Goal: Task Accomplishment & Management: Manage account settings

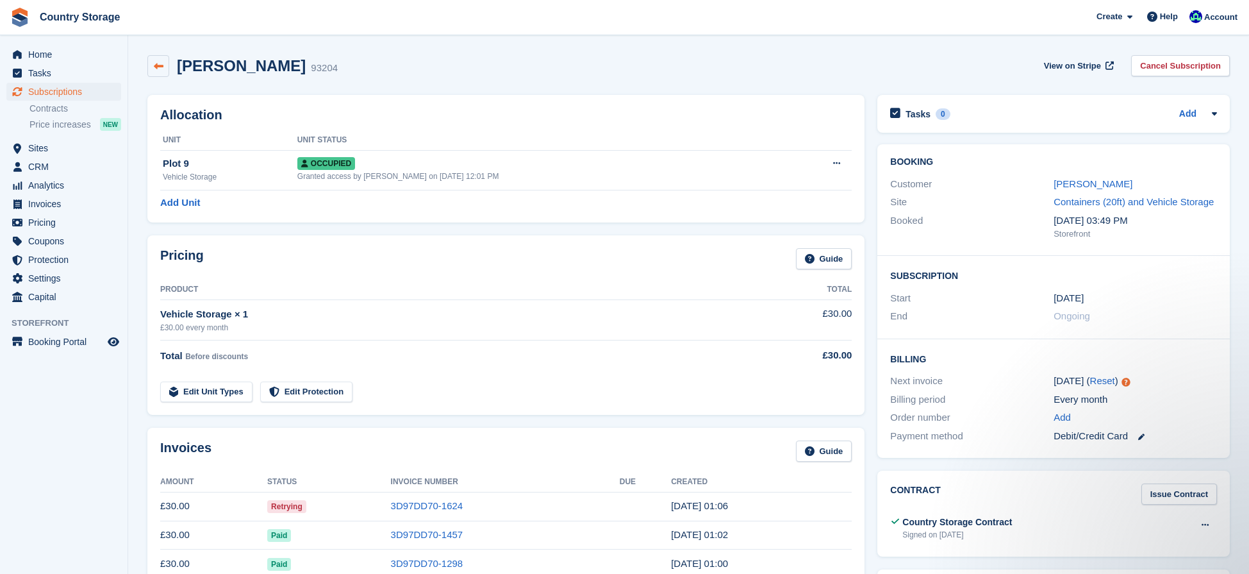
click at [164, 63] on link at bounding box center [158, 66] width 22 height 22
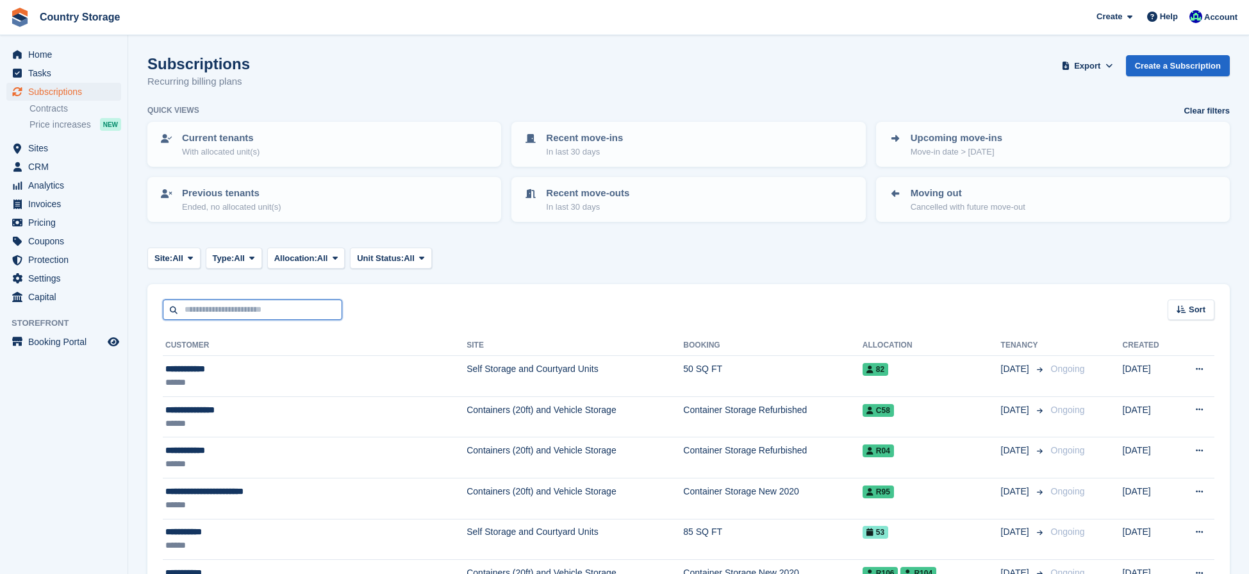
click at [245, 315] on input "text" at bounding box center [252, 309] width 179 height 21
type input "****"
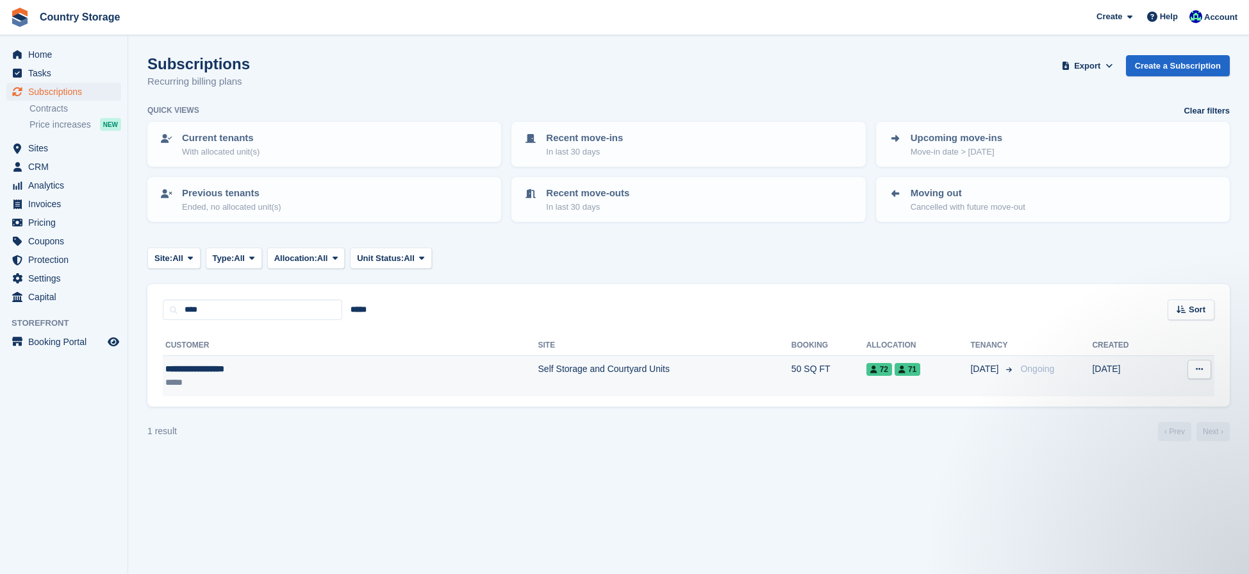
click at [538, 376] on td "Self Storage and Courtyard Units" at bounding box center [664, 376] width 253 height 40
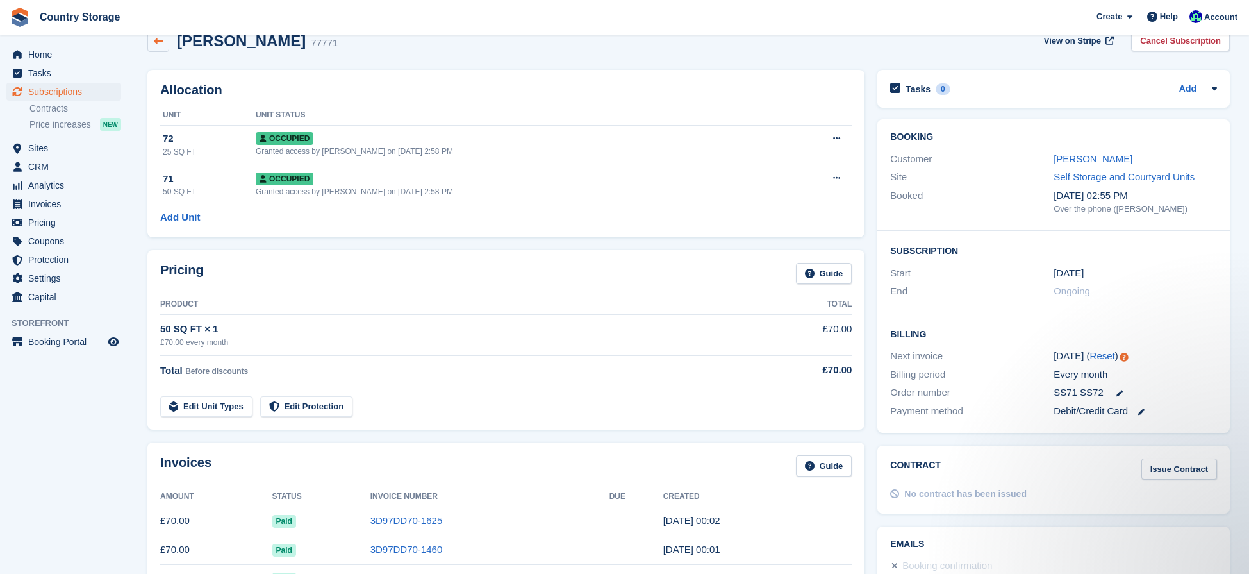
click at [162, 44] on icon at bounding box center [159, 42] width 10 height 10
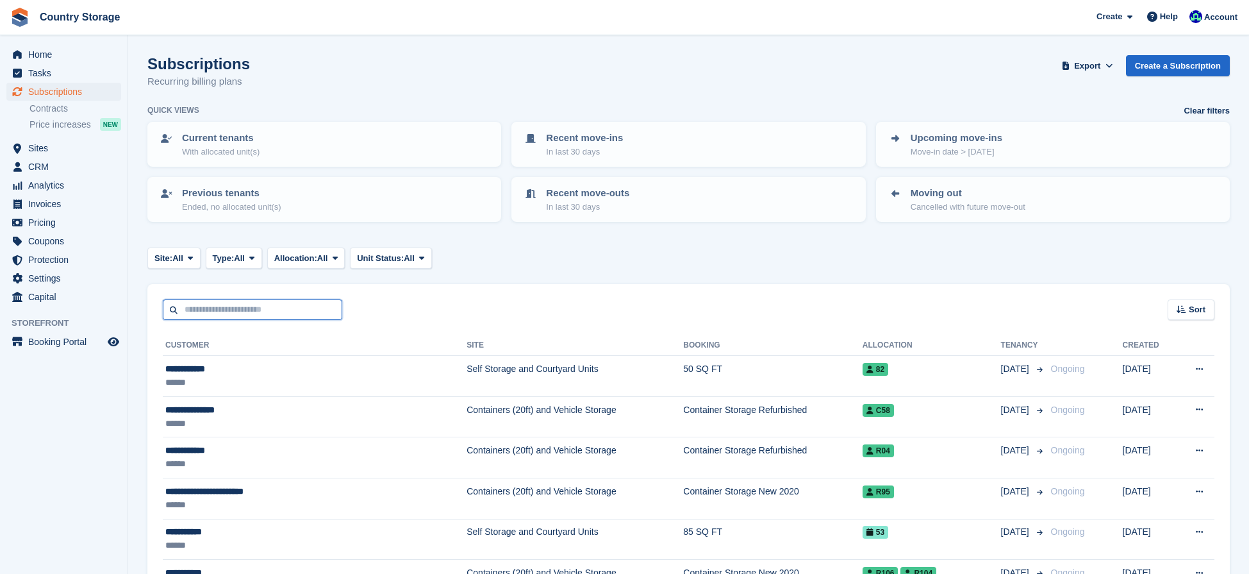
click at [263, 308] on input "text" at bounding box center [252, 309] width 179 height 21
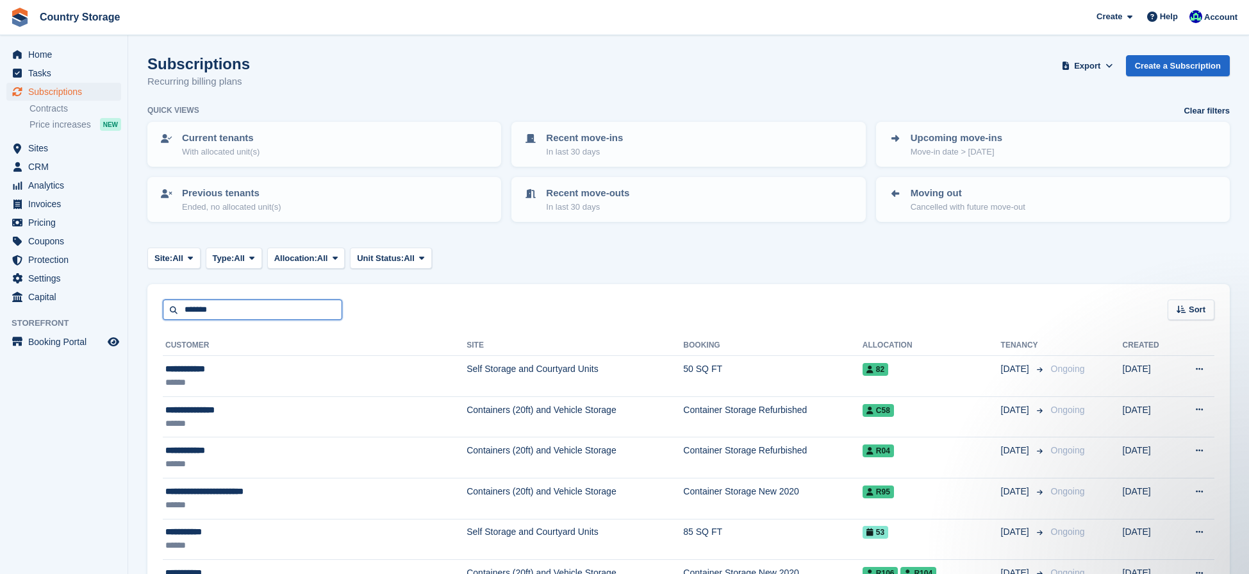
type input "*******"
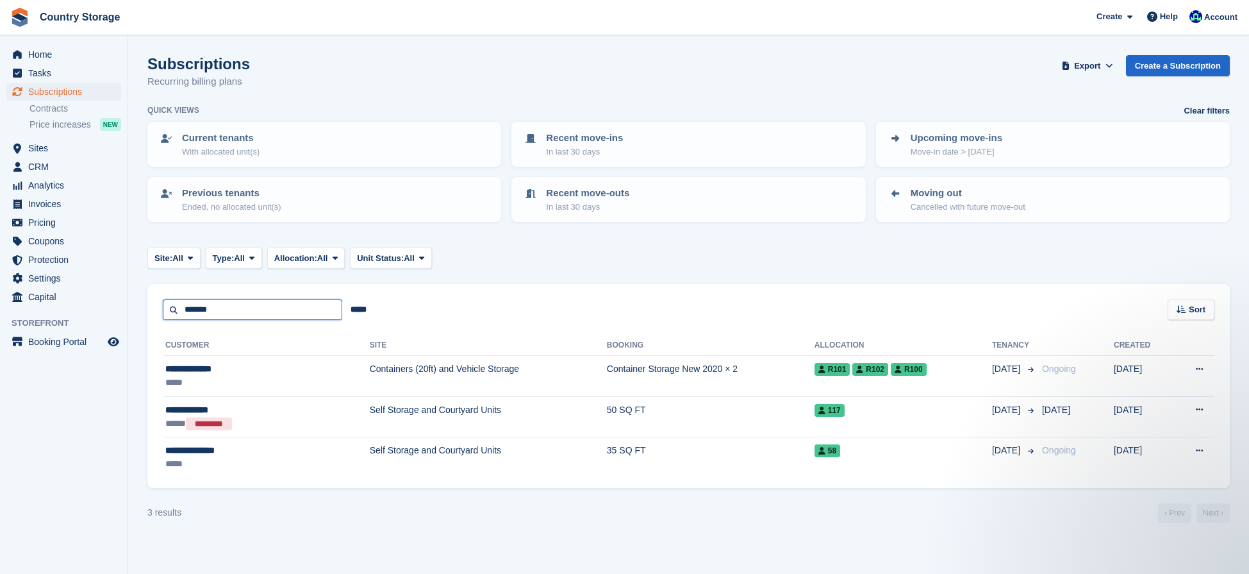
drag, startPoint x: 225, startPoint y: 312, endPoint x: 137, endPoint y: 299, distance: 88.7
click at [142, 300] on section "Subscriptions Recurring billing plans Export Export Subscriptions Export a CSV …" at bounding box center [688, 287] width 1121 height 574
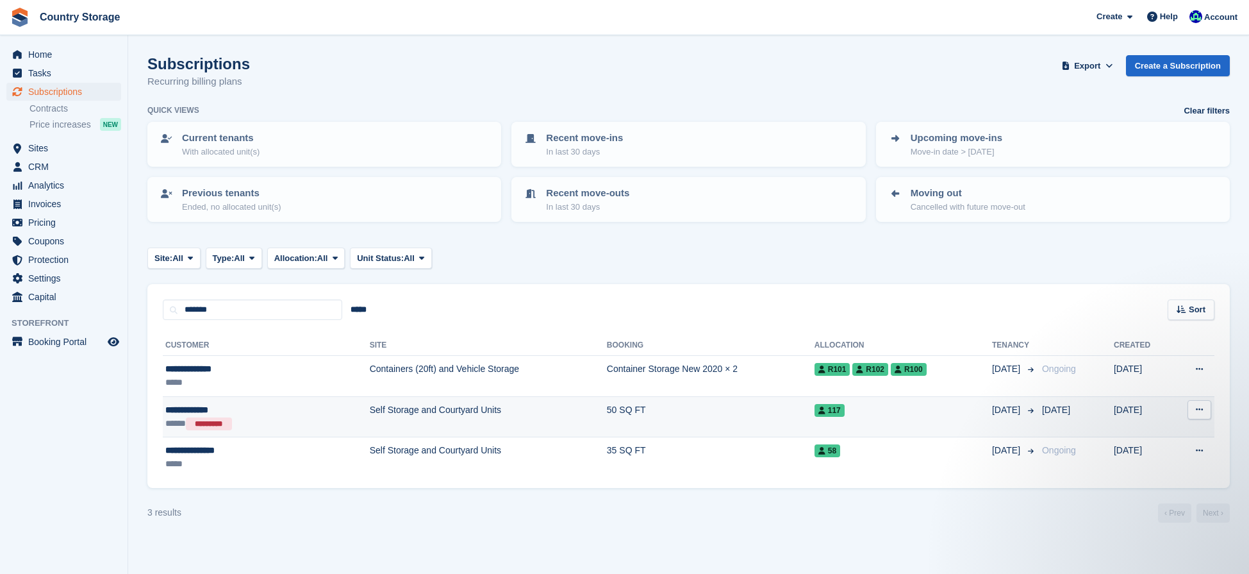
click at [192, 408] on div "**********" at bounding box center [229, 409] width 128 height 13
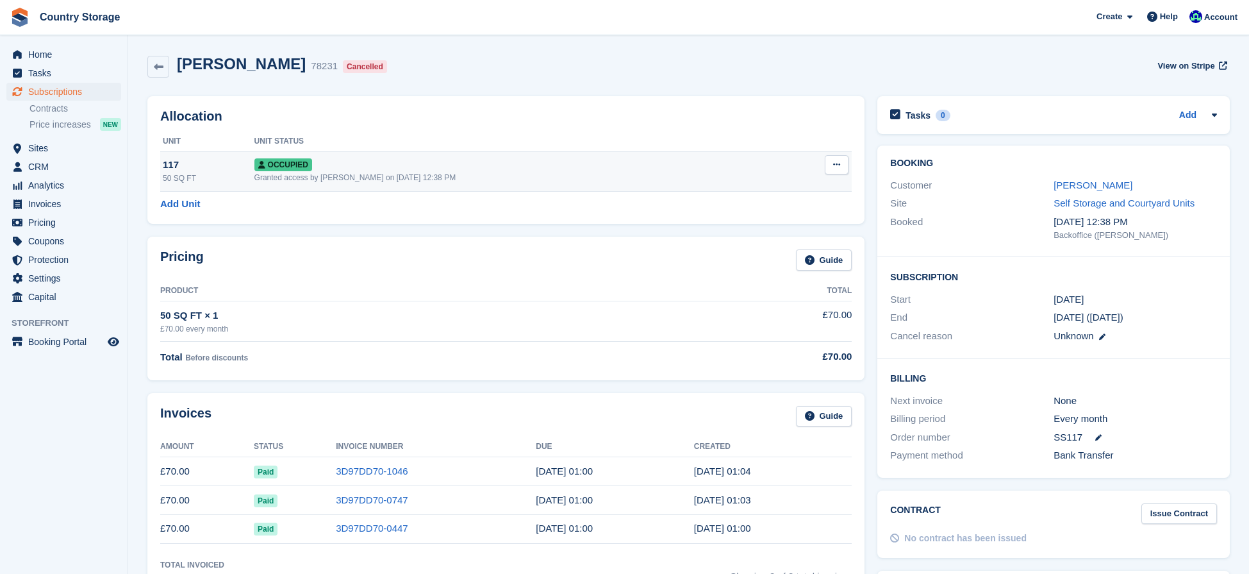
click at [837, 165] on icon at bounding box center [836, 164] width 7 height 8
click at [749, 234] on p "Deallocate" at bounding box center [787, 234] width 112 height 17
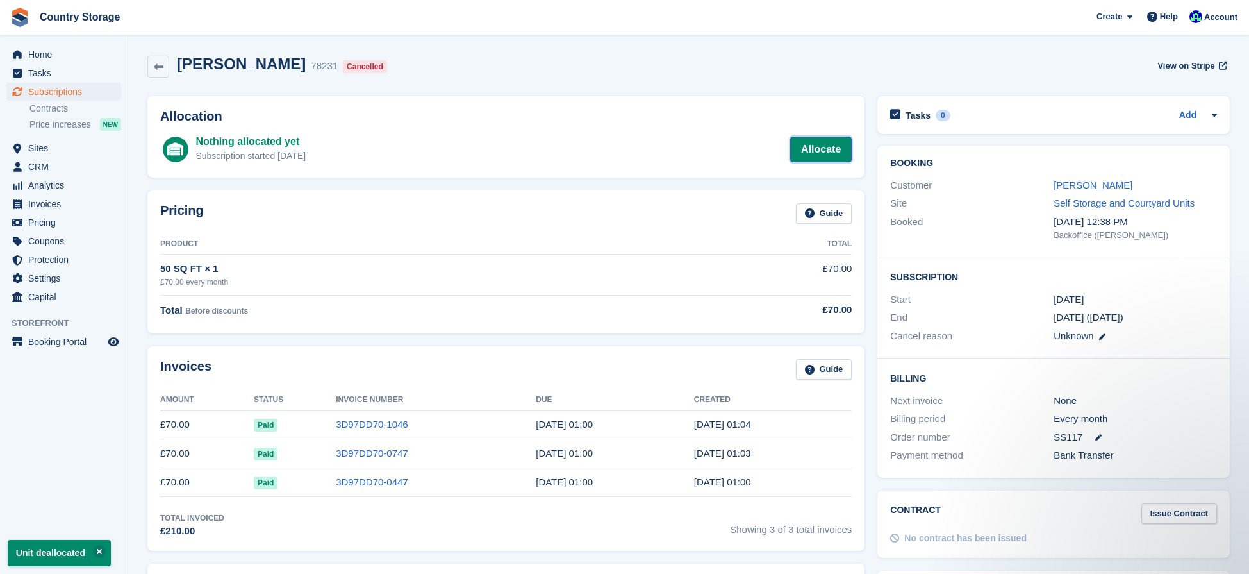
click at [826, 149] on link "Allocate" at bounding box center [821, 150] width 62 height 26
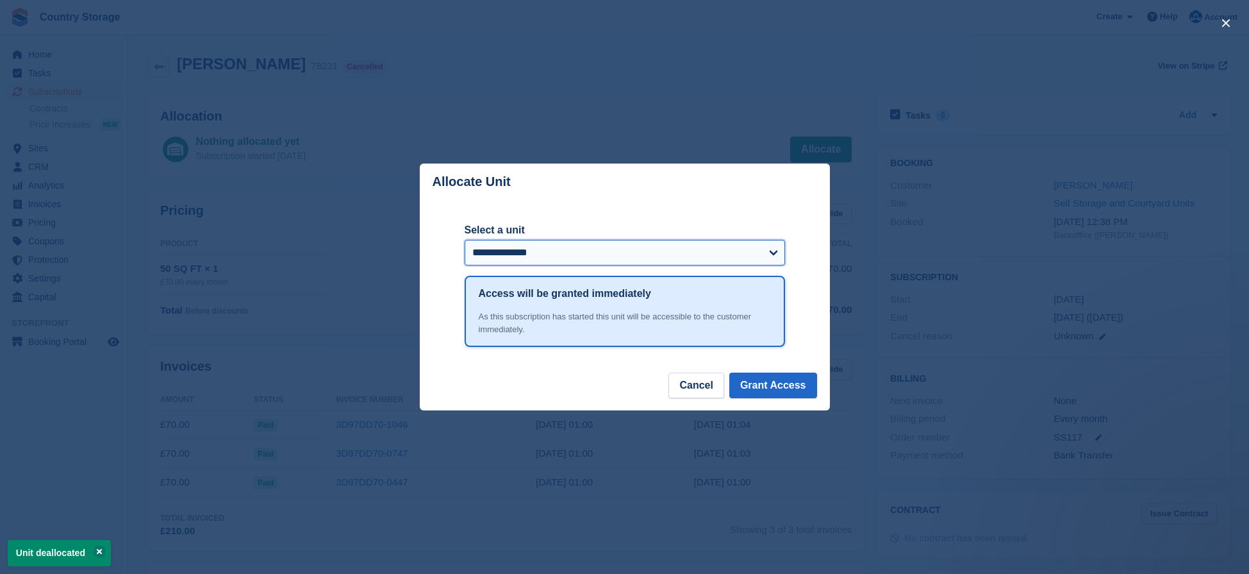
click at [640, 249] on select "**********" at bounding box center [625, 253] width 321 height 26
click at [161, 75] on div "close" at bounding box center [624, 287] width 1249 height 574
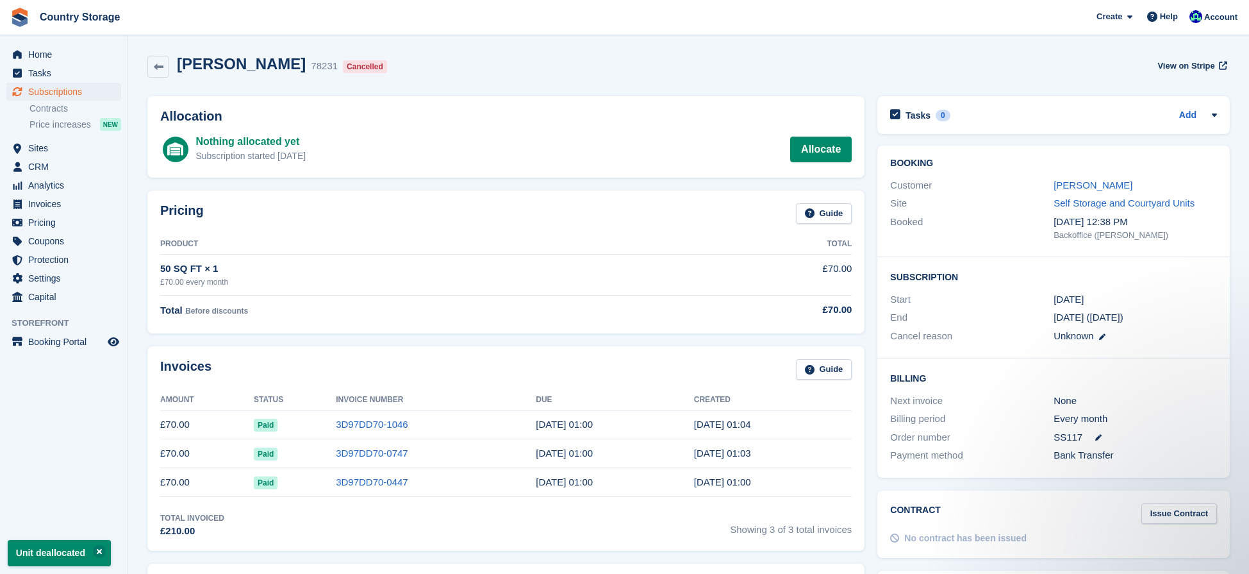
click at [161, 75] on link at bounding box center [158, 67] width 22 height 22
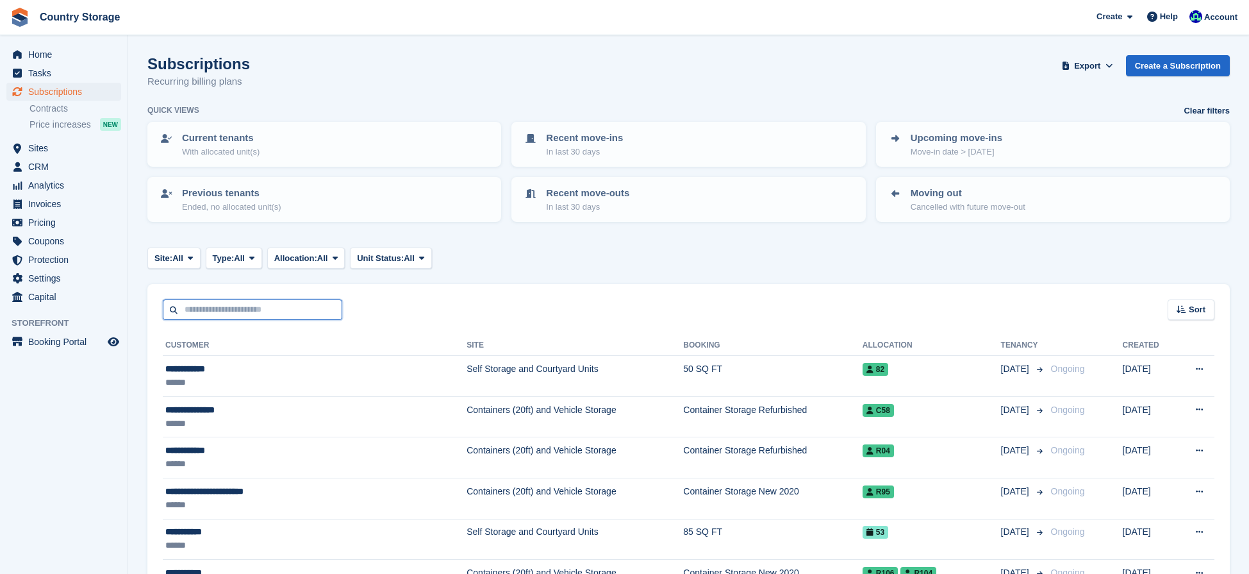
click at [240, 308] on input "text" at bounding box center [252, 309] width 179 height 21
type input "*******"
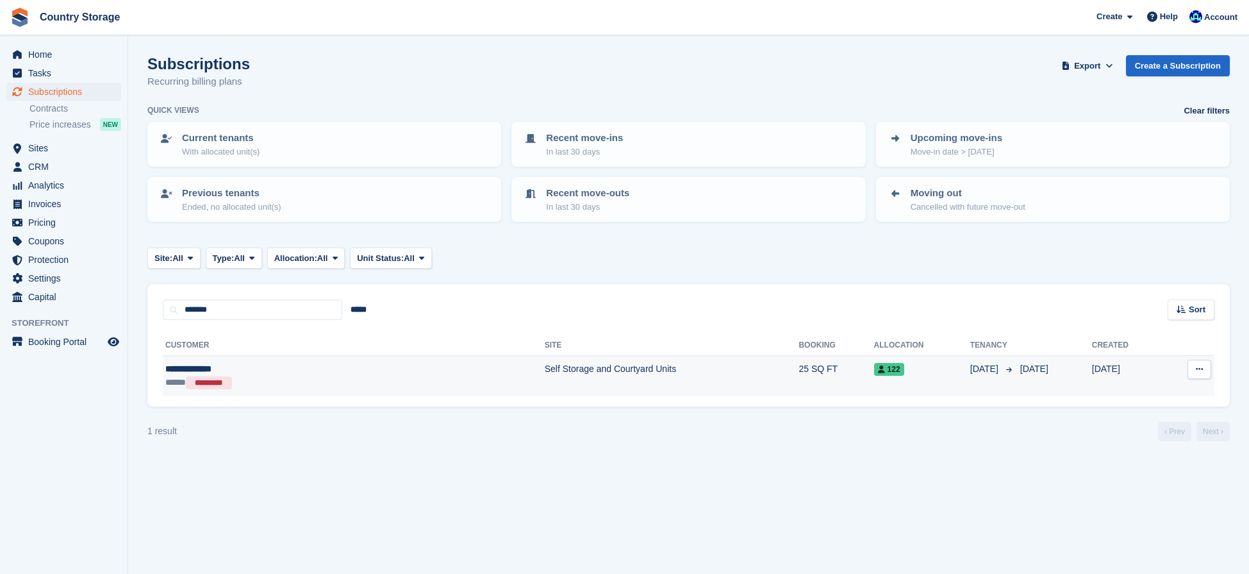
click at [263, 379] on div "***** *********" at bounding box center [263, 382] width 196 height 13
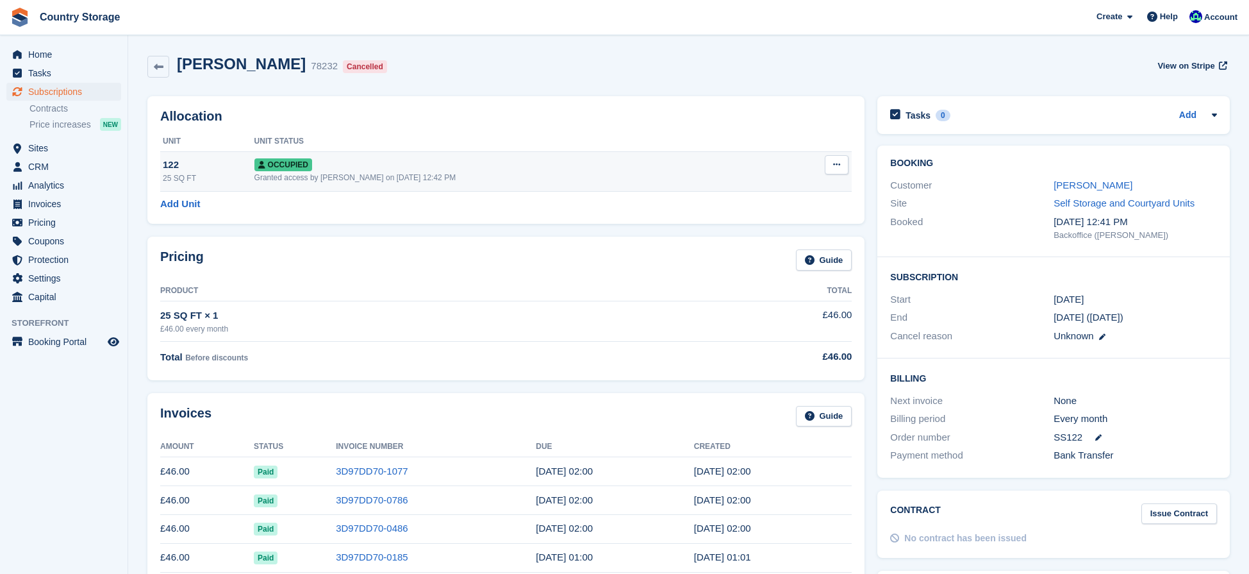
click at [833, 161] on button at bounding box center [837, 164] width 24 height 19
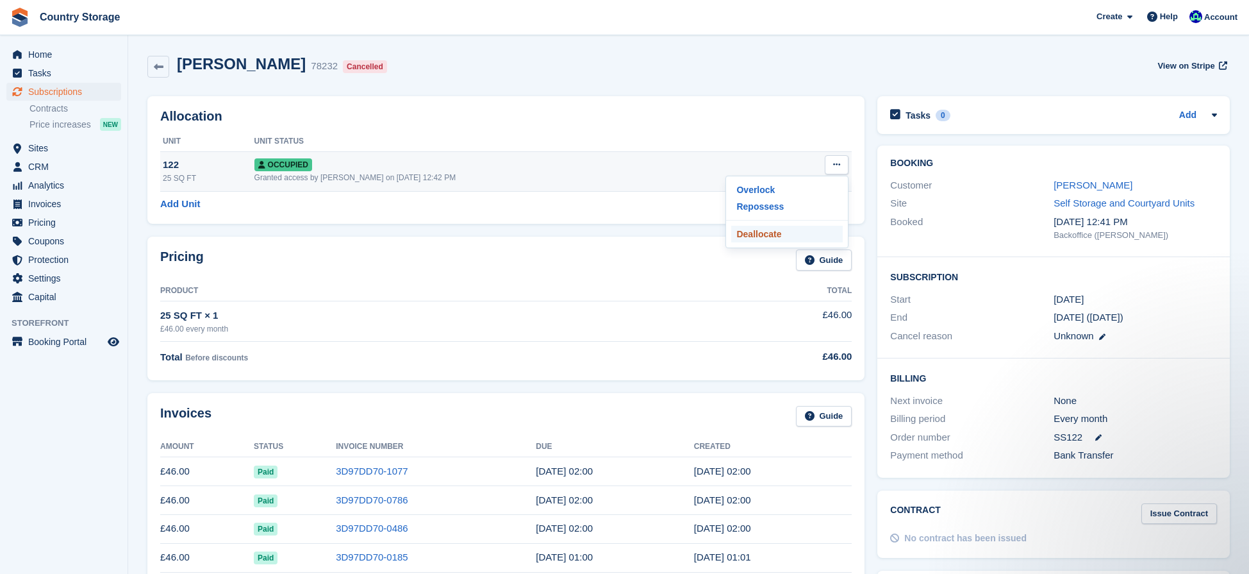
click at [770, 231] on p "Deallocate" at bounding box center [787, 234] width 112 height 17
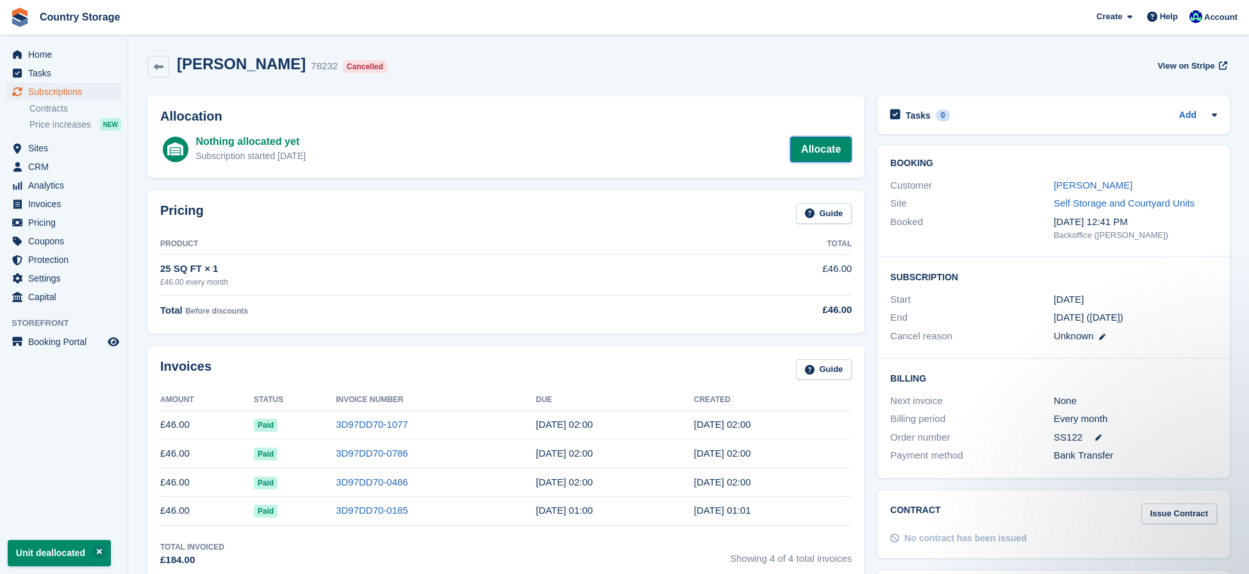
click at [820, 153] on link "Allocate" at bounding box center [821, 150] width 62 height 26
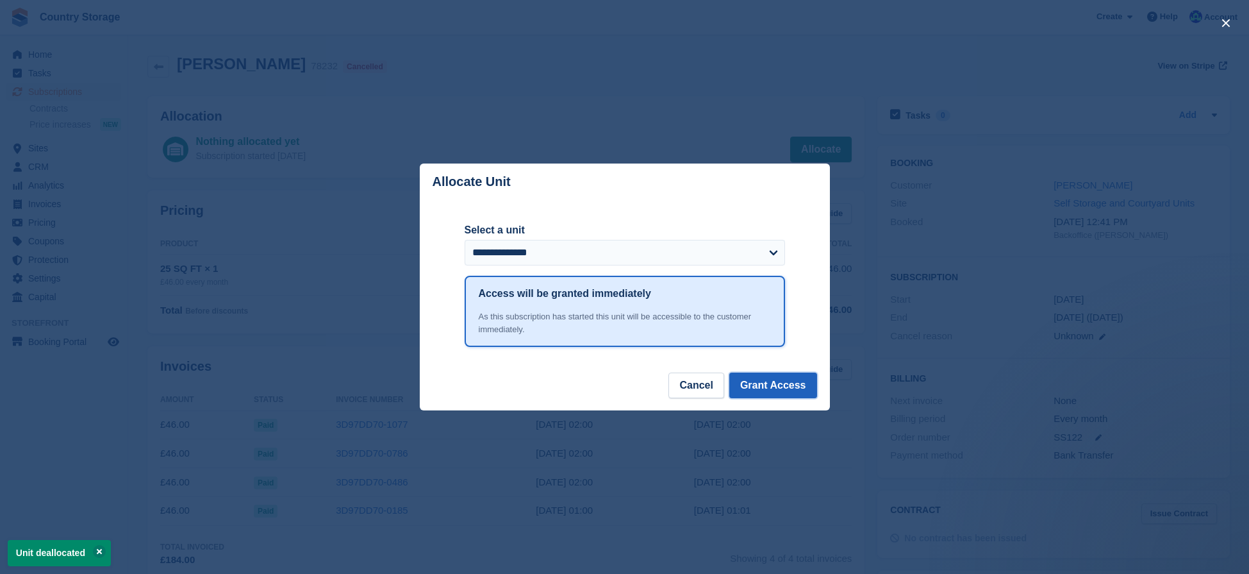
click at [769, 382] on button "Grant Access" at bounding box center [773, 385] width 88 height 26
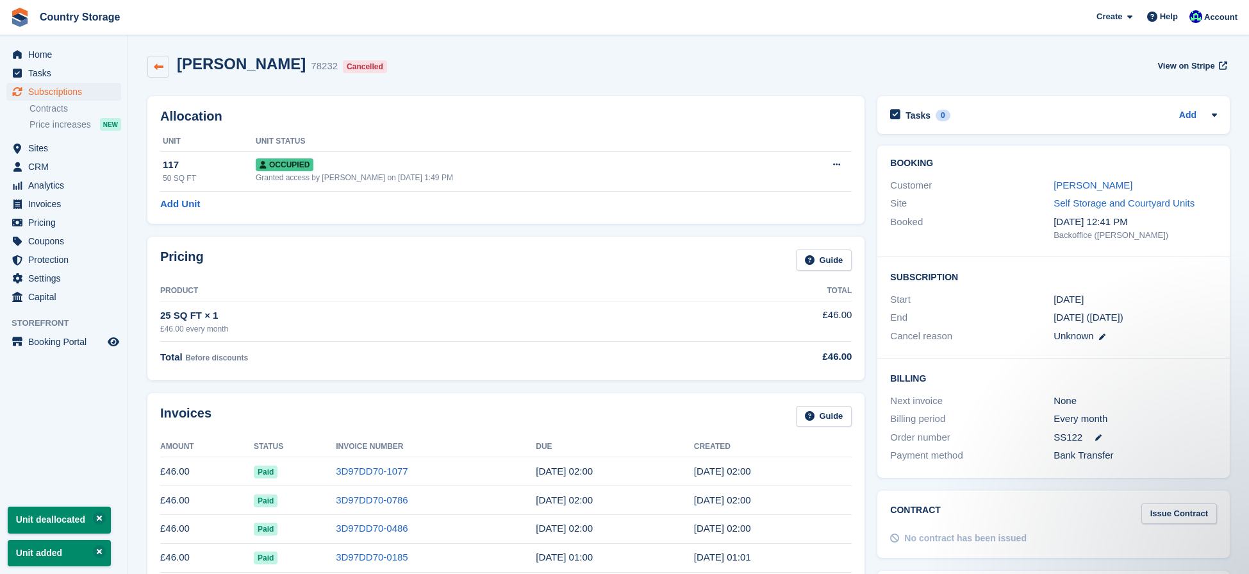
click at [154, 69] on icon at bounding box center [159, 67] width 10 height 10
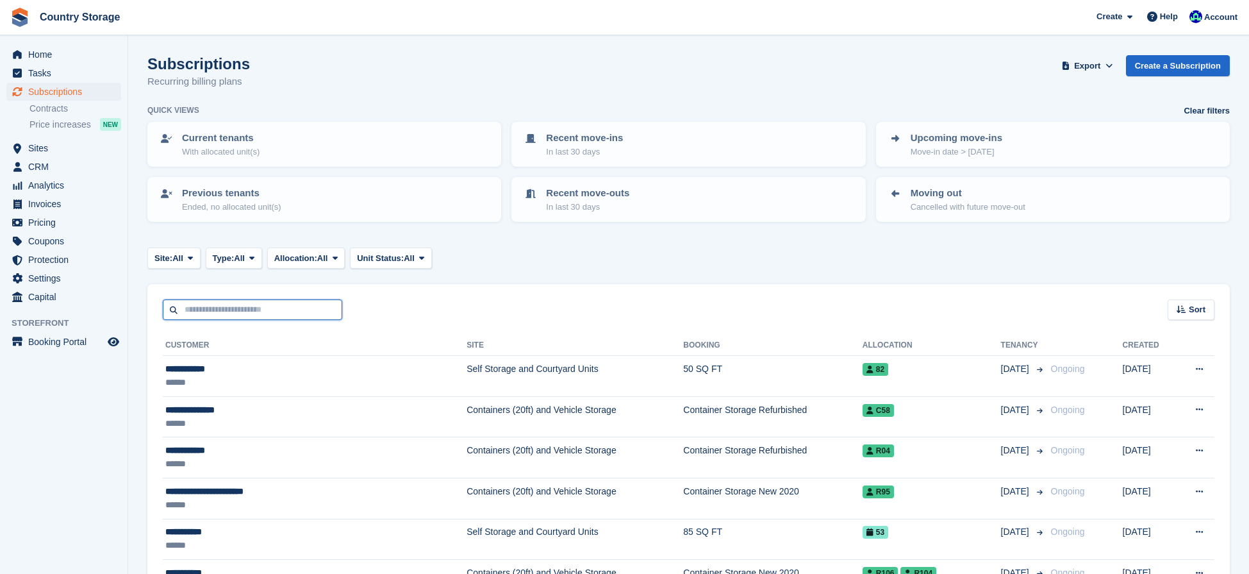
click at [190, 314] on input "text" at bounding box center [252, 309] width 179 height 21
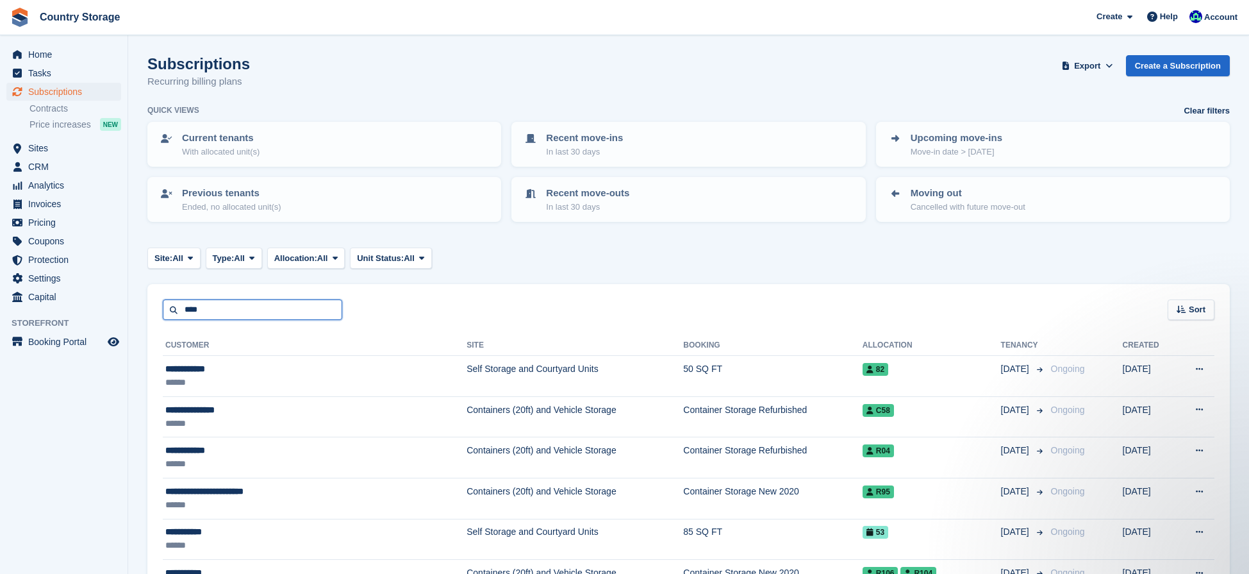
type input "****"
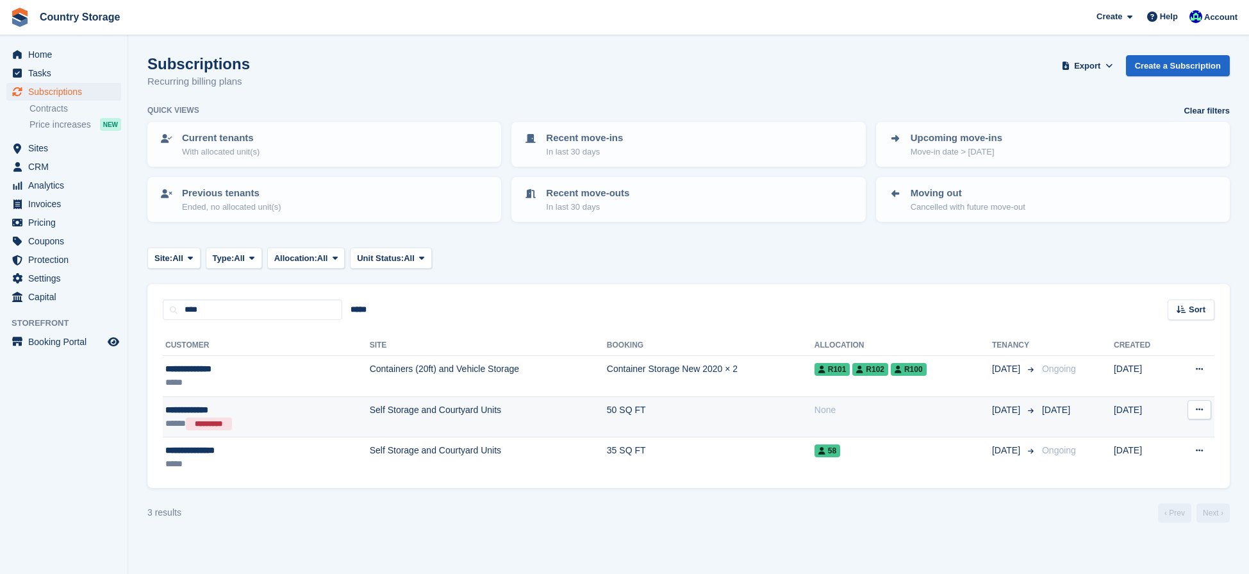
click at [269, 413] on div "**********" at bounding box center [229, 409] width 128 height 13
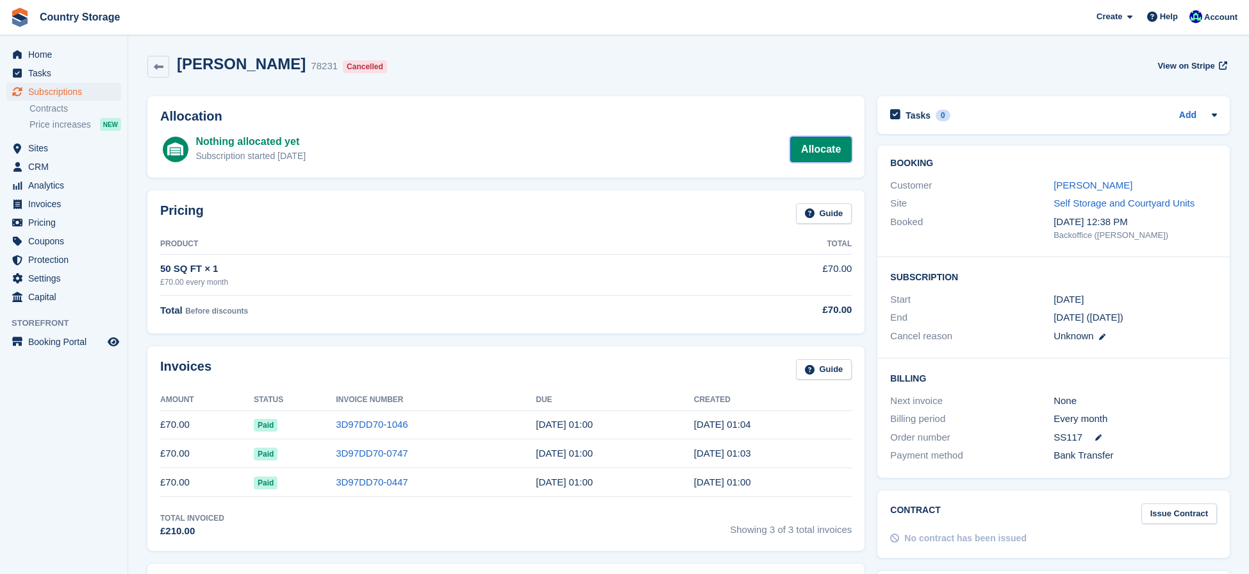
click at [818, 157] on link "Allocate" at bounding box center [821, 150] width 62 height 26
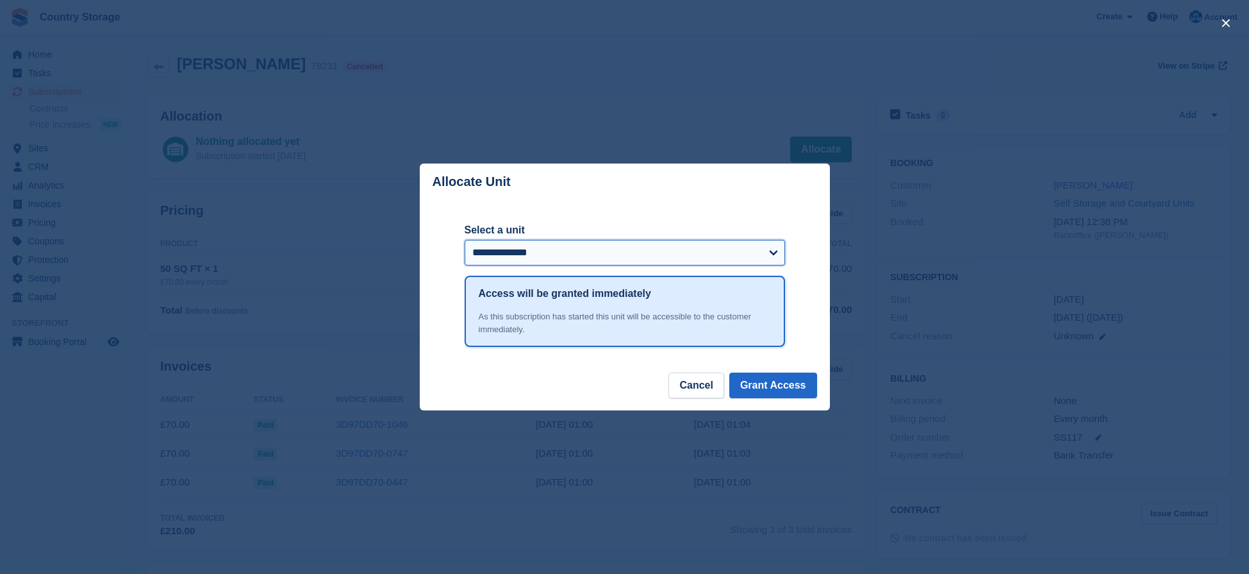
click at [769, 251] on select "**********" at bounding box center [625, 253] width 321 height 26
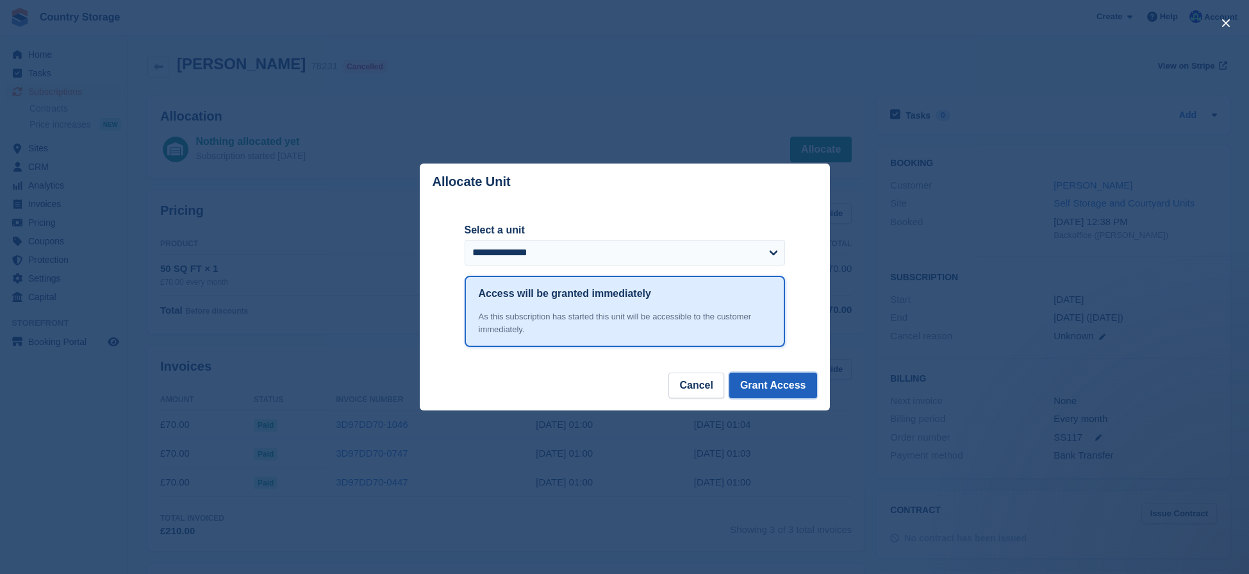
click at [770, 392] on button "Grant Access" at bounding box center [773, 385] width 88 height 26
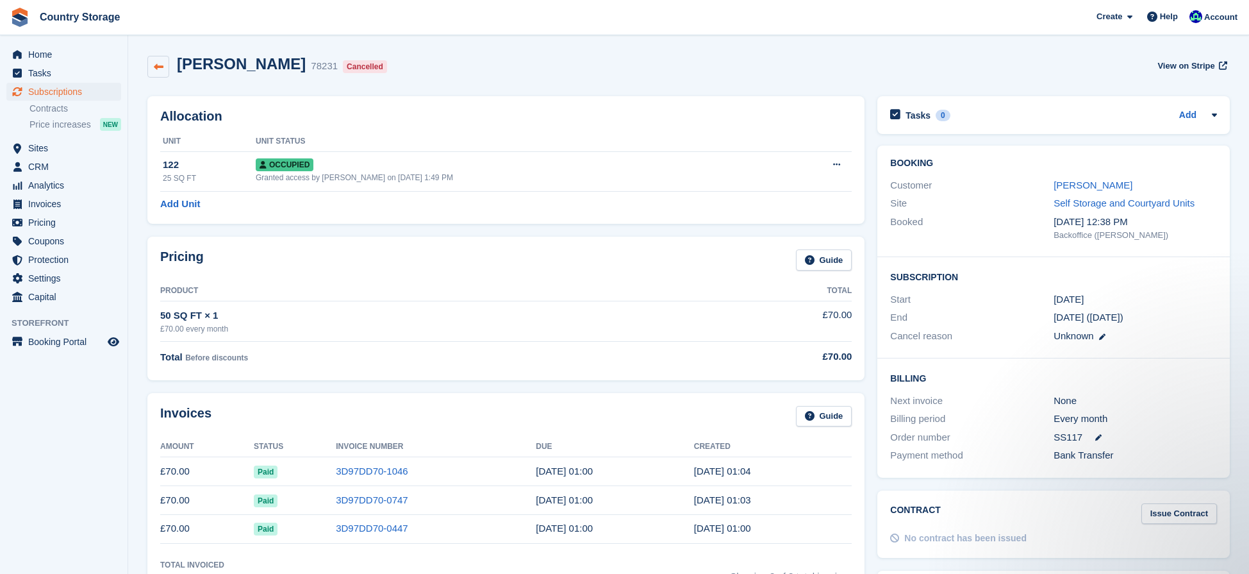
click at [160, 69] on icon at bounding box center [159, 67] width 10 height 10
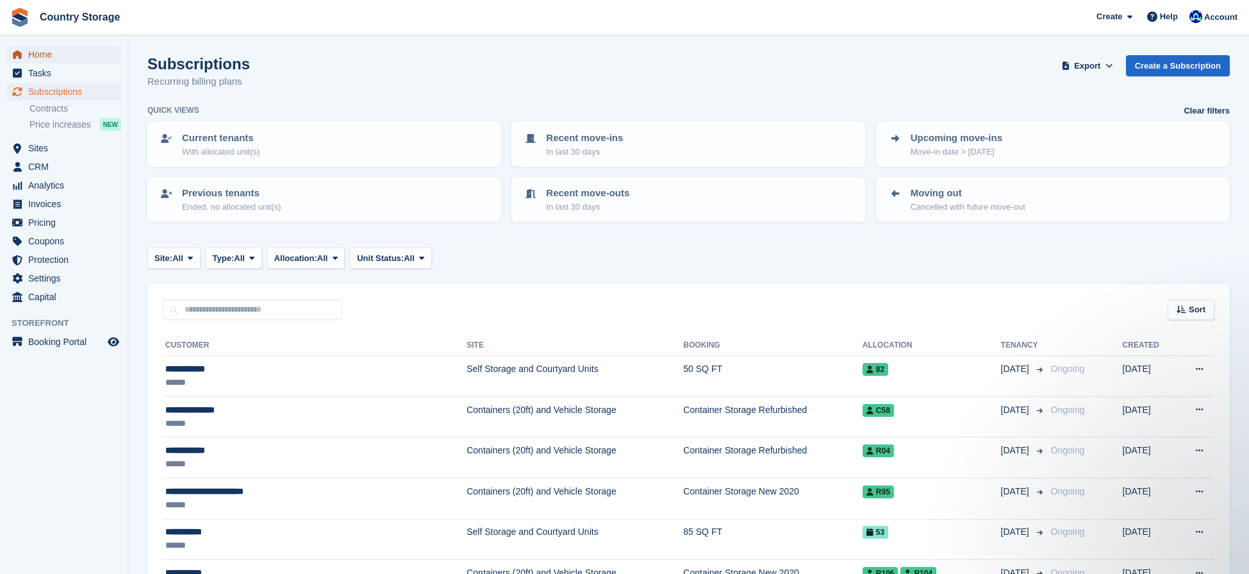
click at [31, 49] on span "Home" at bounding box center [66, 55] width 77 height 18
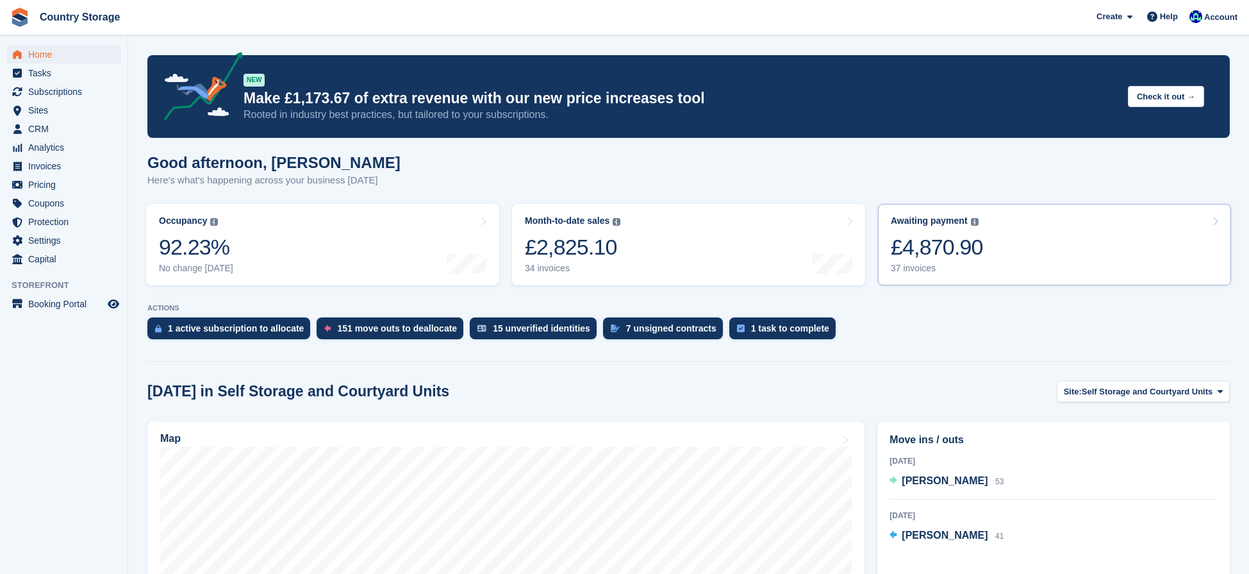
click at [955, 249] on div "£4,870.90" at bounding box center [937, 247] width 92 height 26
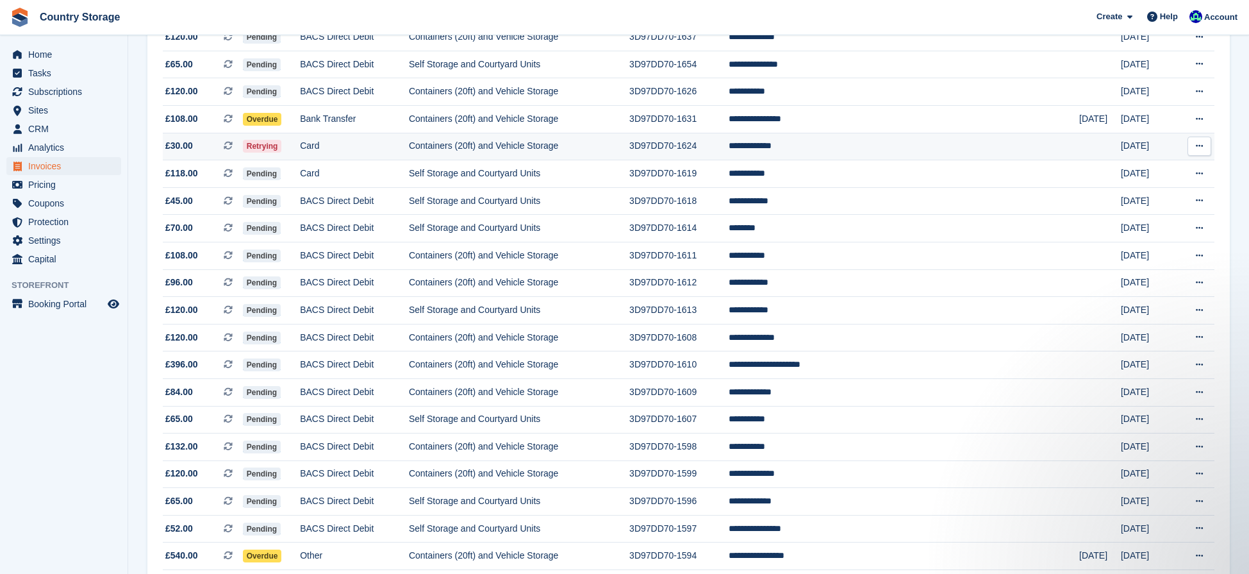
scroll to position [715, 0]
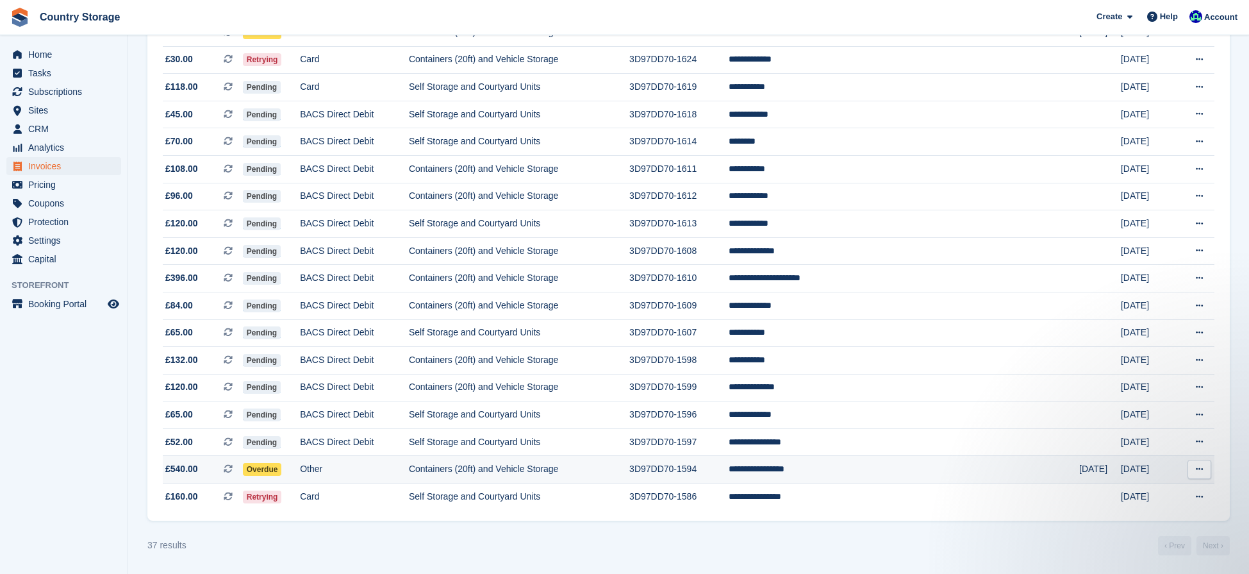
click at [197, 472] on span "£540.00" at bounding box center [181, 468] width 33 height 13
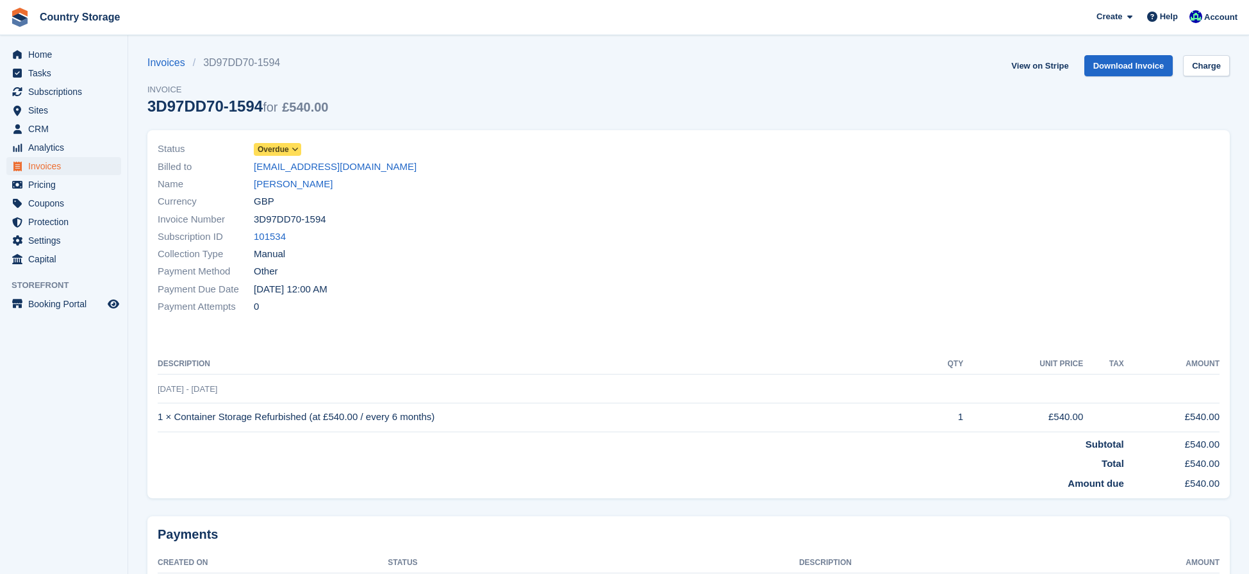
click at [293, 155] on span "Overdue" at bounding box center [277, 149] width 47 height 13
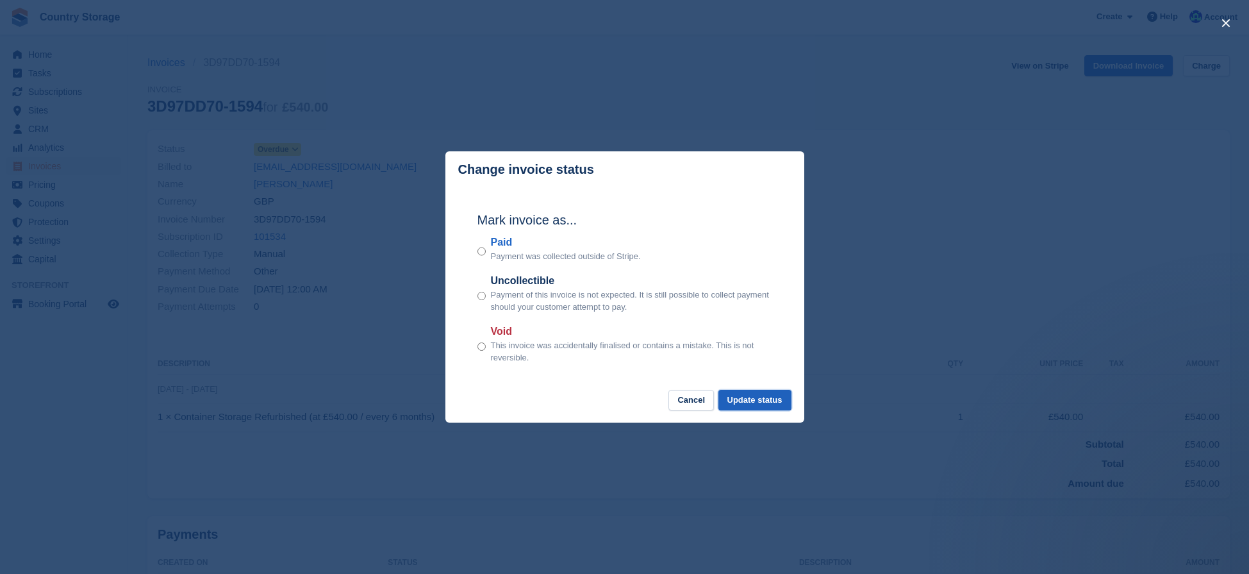
click at [770, 400] on button "Update status" at bounding box center [755, 400] width 73 height 21
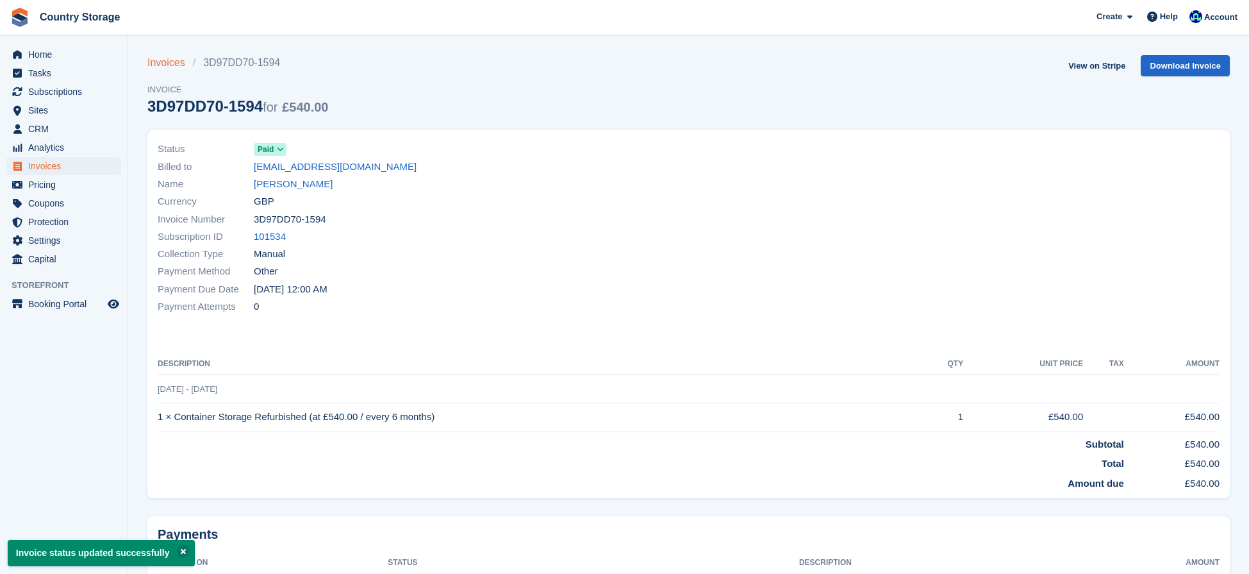
click at [156, 69] on link "Invoices" at bounding box center [170, 62] width 46 height 15
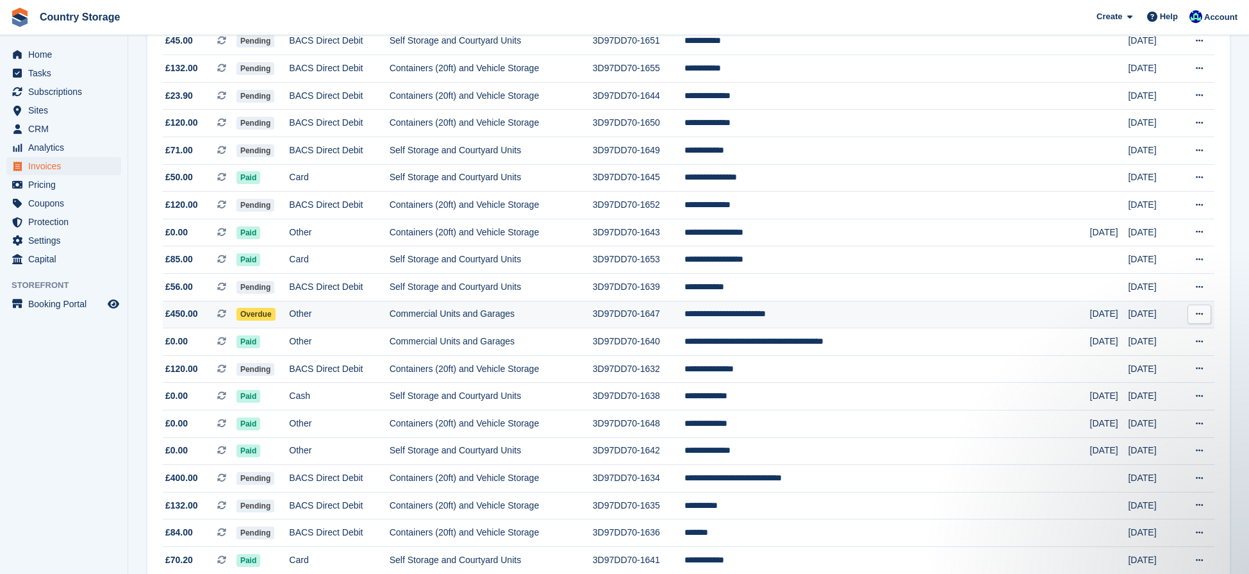
scroll to position [344, 0]
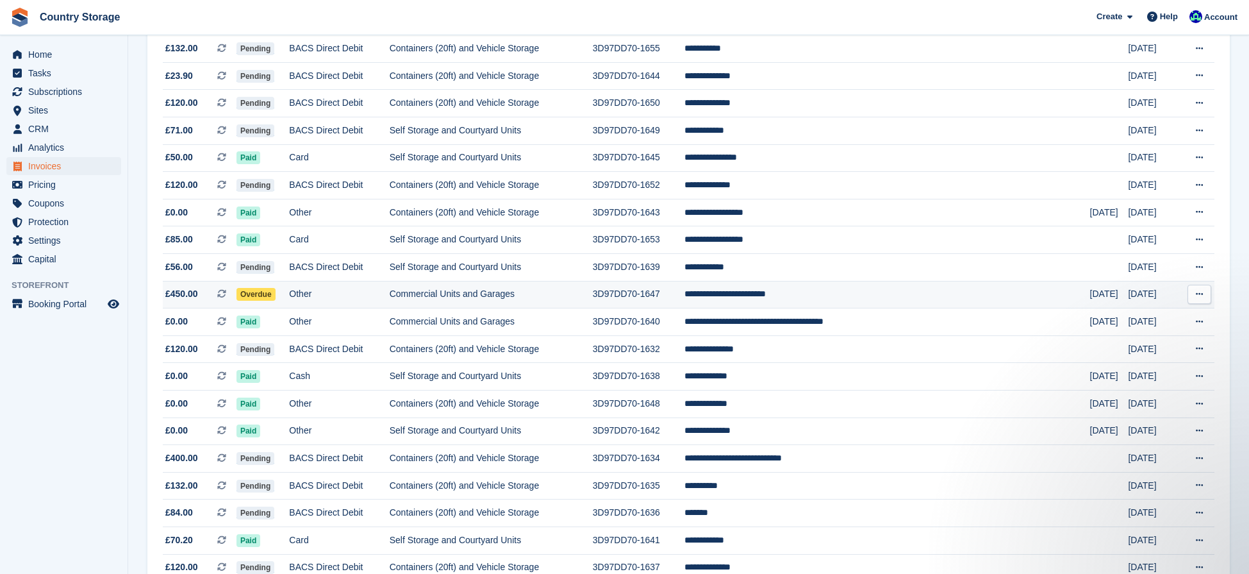
click at [178, 289] on span "£450.00" at bounding box center [181, 293] width 33 height 13
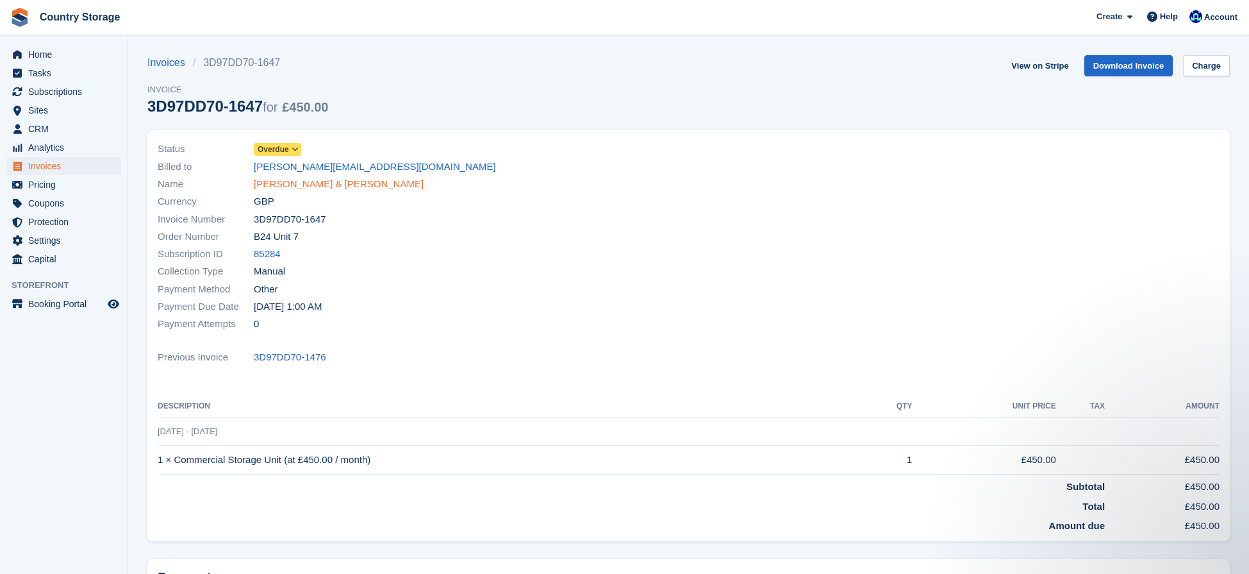
click at [274, 184] on link "[PERSON_NAME] & [PERSON_NAME]" at bounding box center [339, 184] width 170 height 15
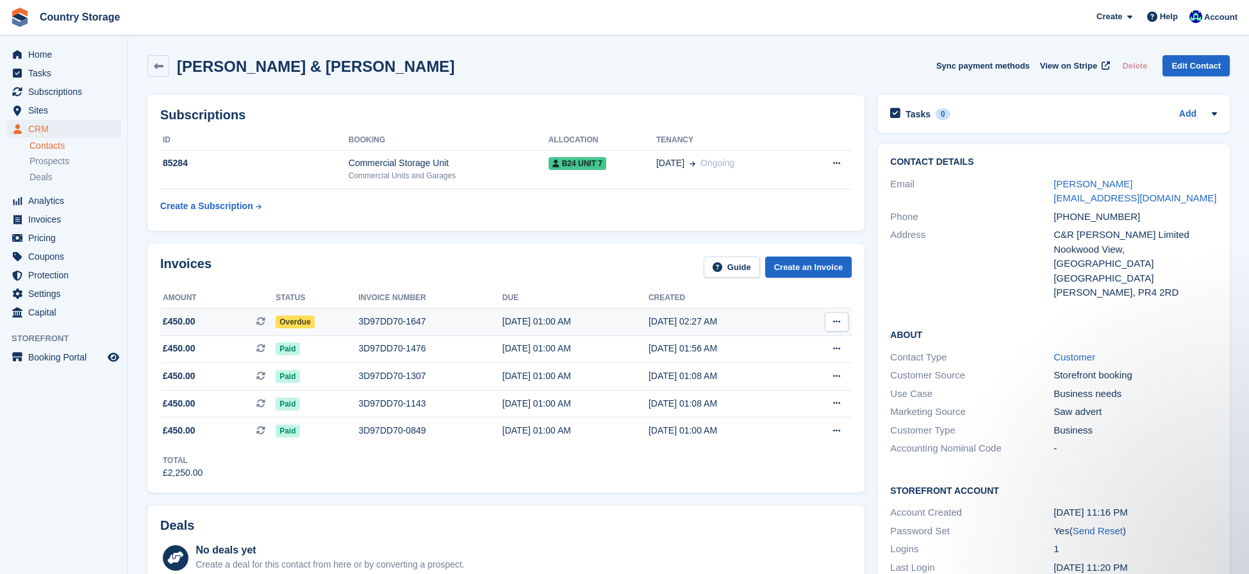
click at [831, 317] on button at bounding box center [837, 321] width 24 height 19
click at [780, 389] on p "View Subscription" at bounding box center [787, 395] width 112 height 17
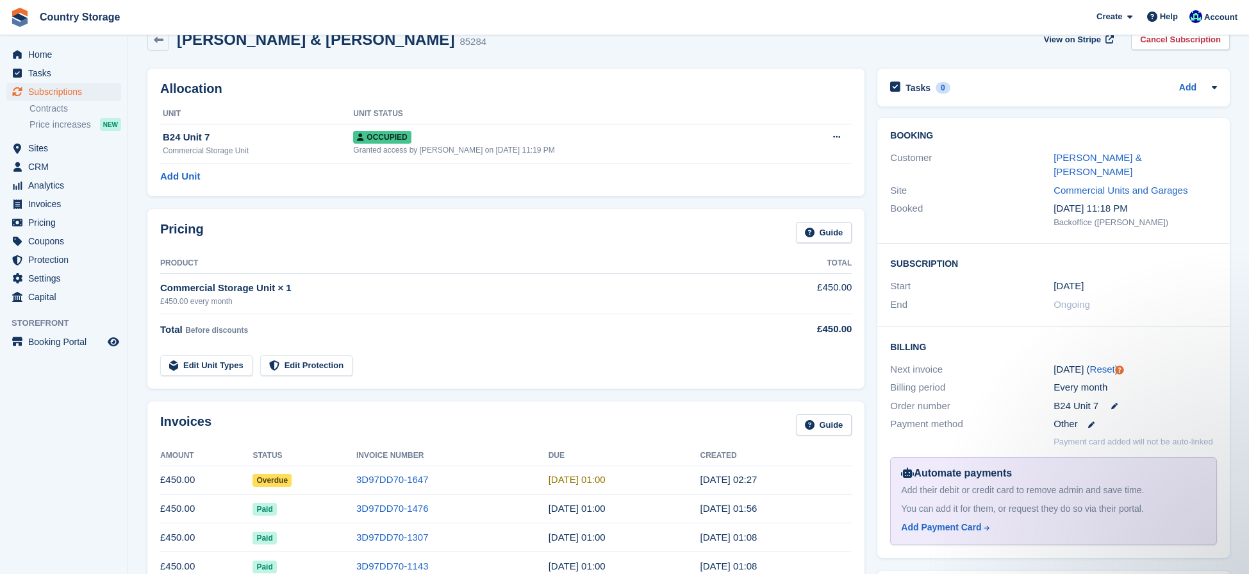
scroll to position [17, 0]
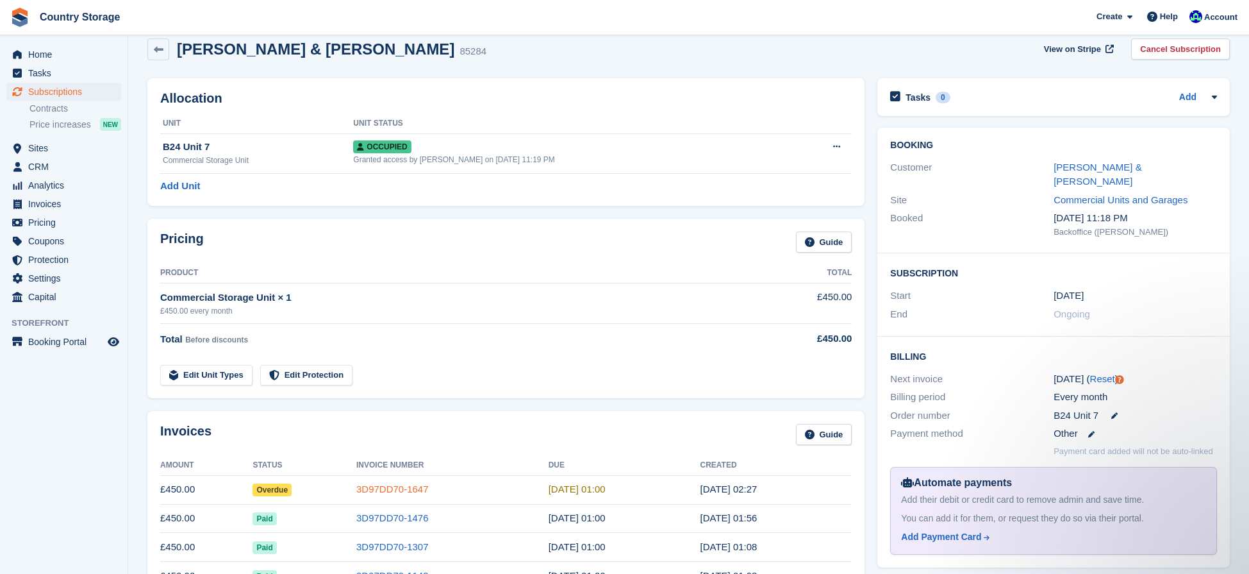
click at [383, 485] on link "3D97DD70-1647" at bounding box center [392, 488] width 72 height 11
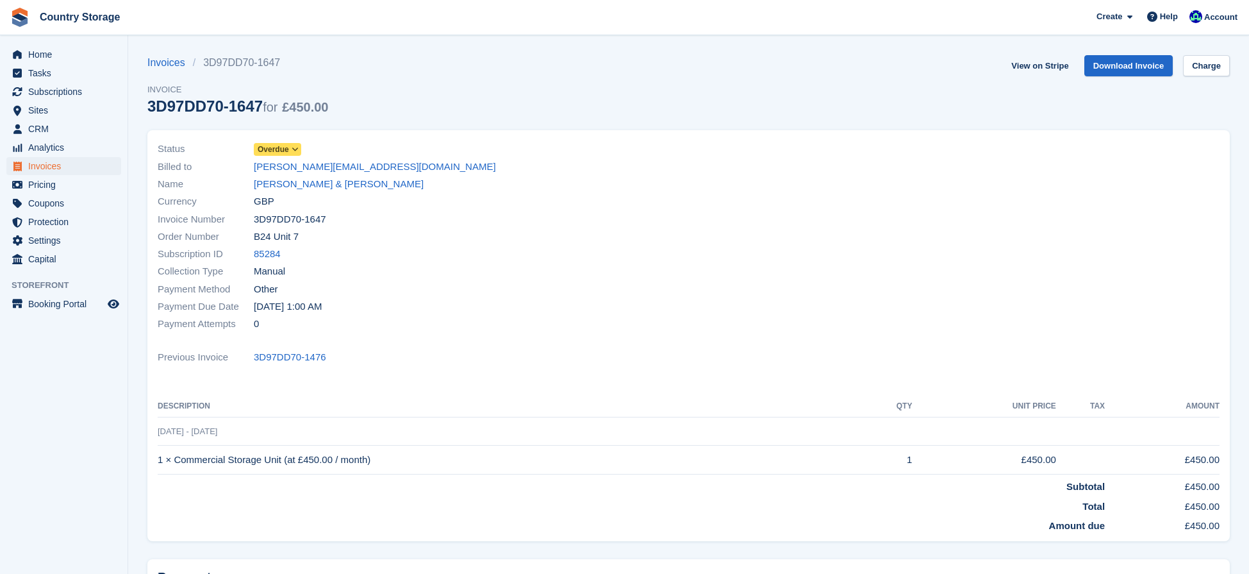
click at [292, 149] on span at bounding box center [295, 149] width 10 height 10
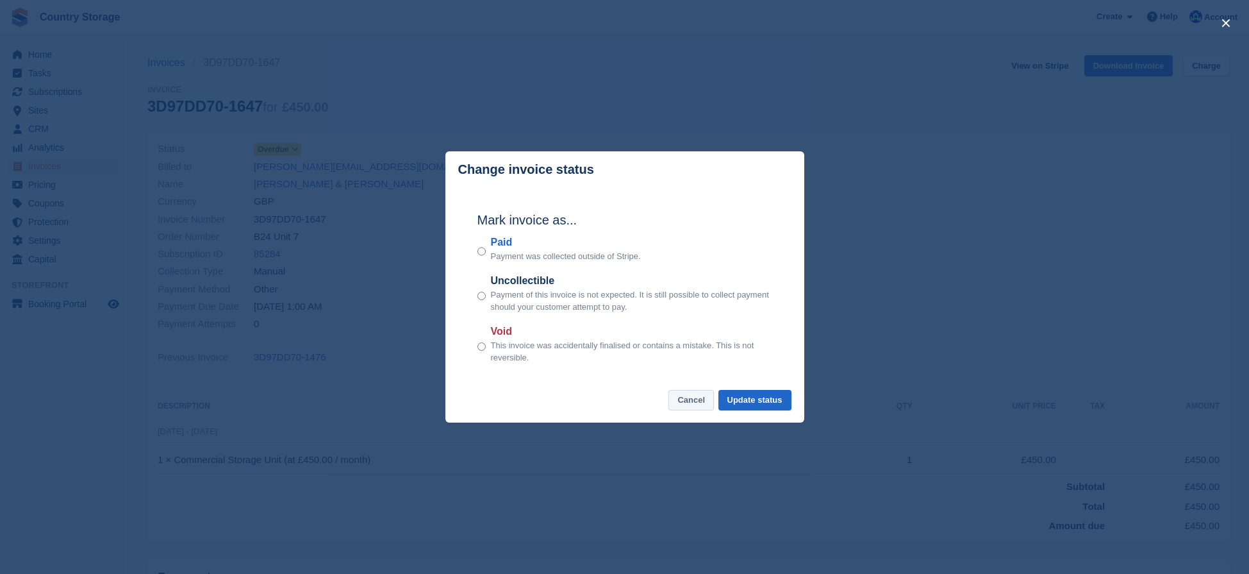
click at [681, 402] on button "Cancel" at bounding box center [692, 400] width 46 height 21
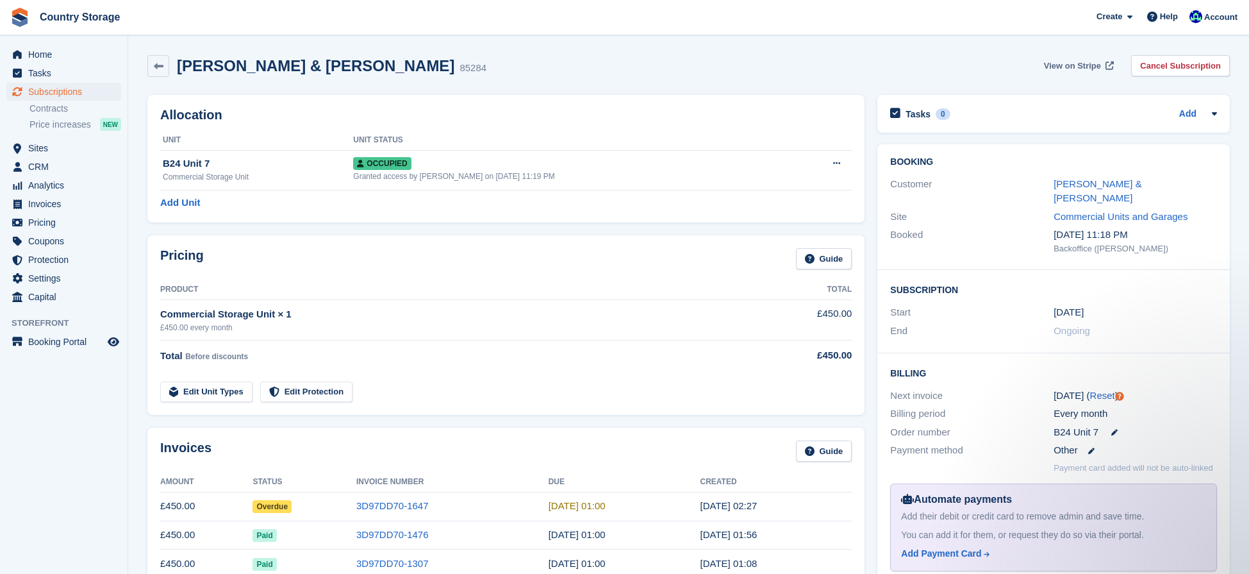
click at [1065, 62] on span "View on Stripe" at bounding box center [1072, 66] width 57 height 13
click at [36, 51] on span "Home" at bounding box center [66, 55] width 77 height 18
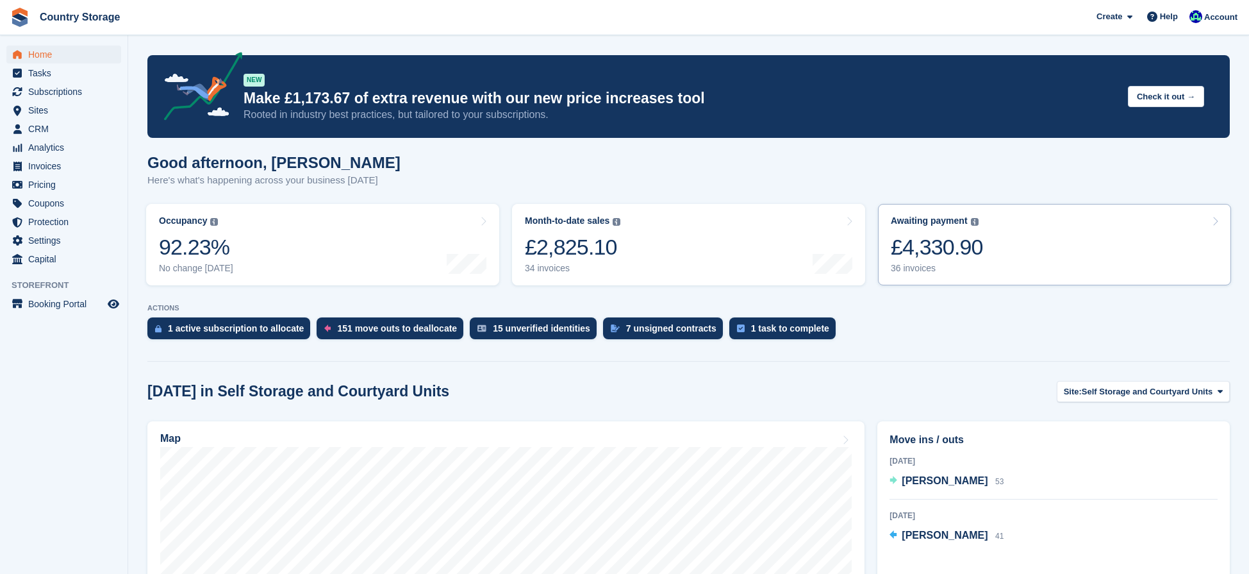
click at [998, 242] on link "Awaiting payment The total outstanding balance on all open invoices. £4,330.90 …" at bounding box center [1054, 244] width 353 height 81
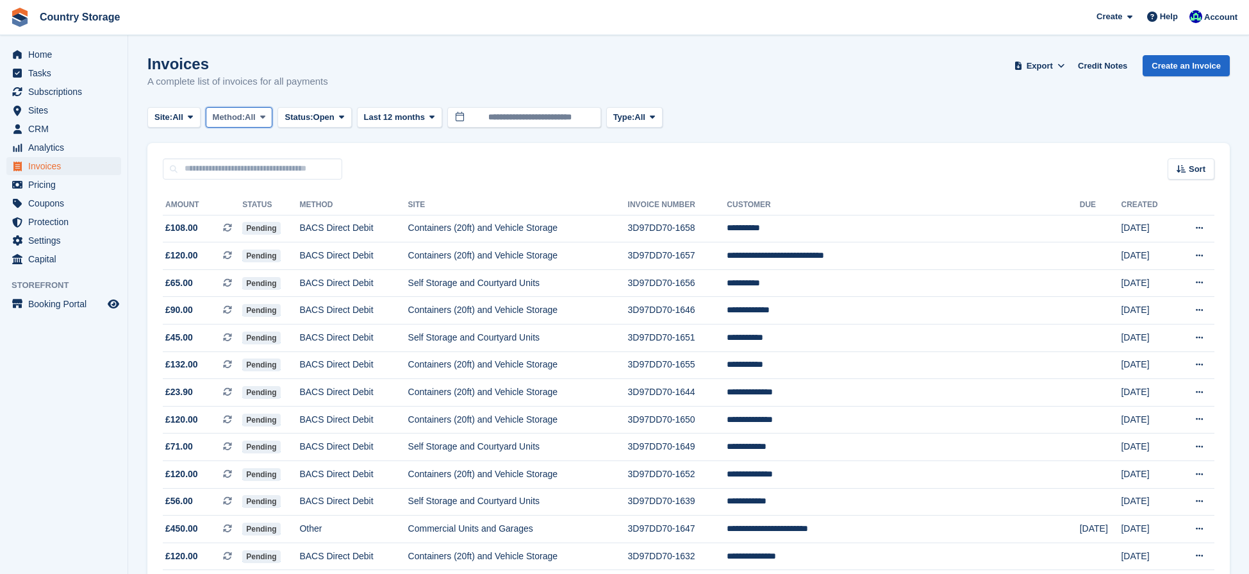
click at [256, 121] on span "All" at bounding box center [250, 117] width 11 height 13
click at [254, 172] on link "Bank Transfer" at bounding box center [268, 170] width 112 height 23
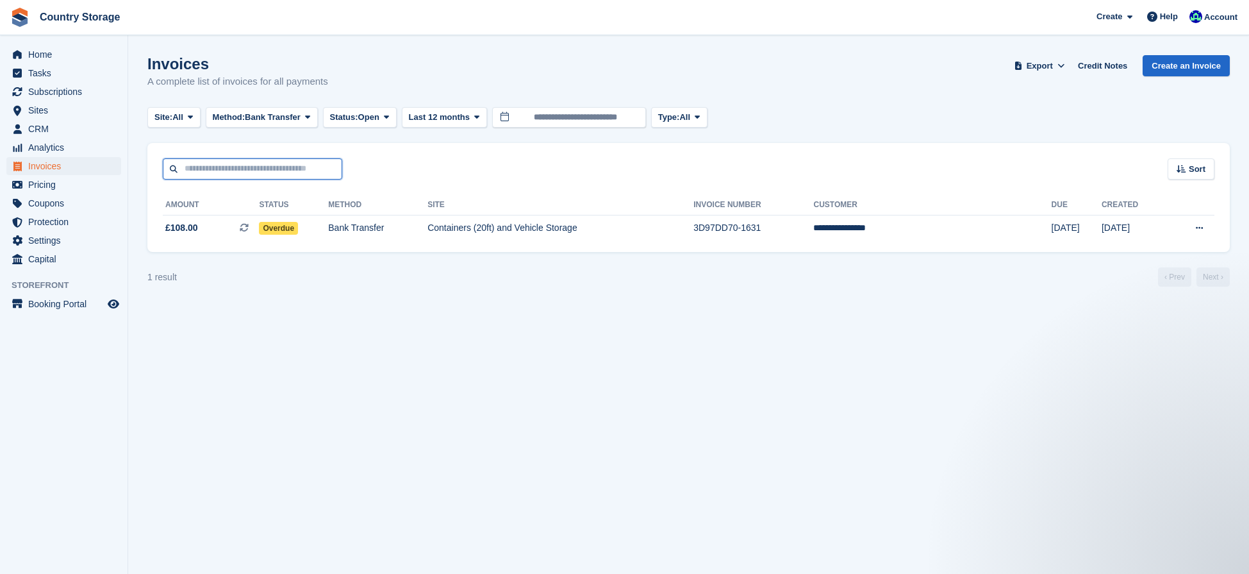
click at [222, 159] on input "text" at bounding box center [252, 168] width 179 height 21
click at [59, 95] on span "Subscriptions" at bounding box center [66, 92] width 77 height 18
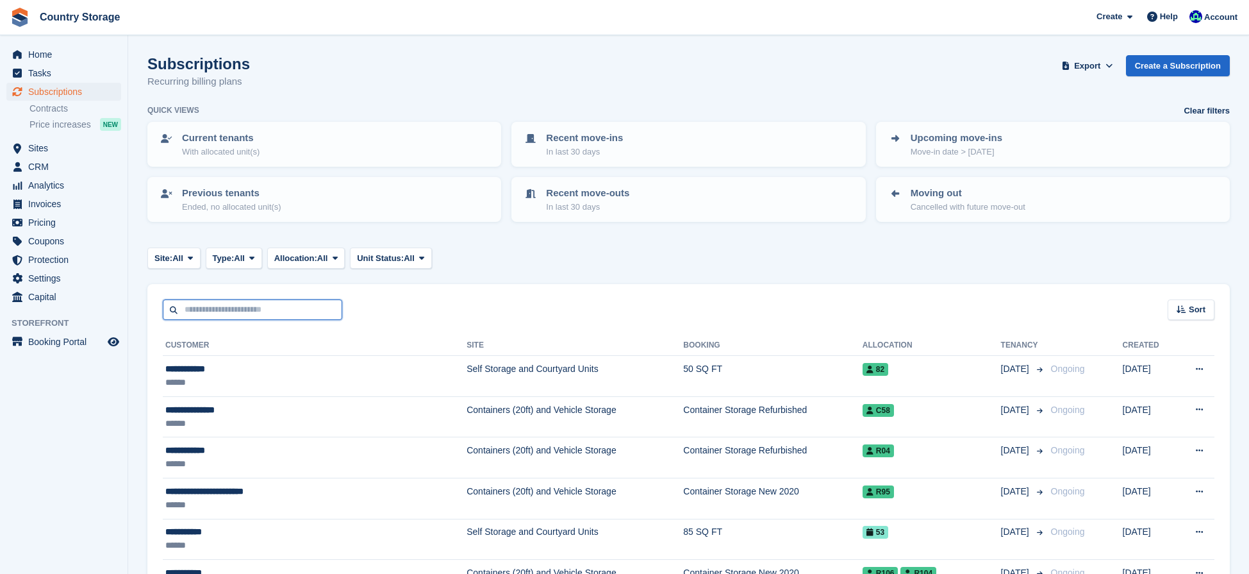
click at [267, 306] on input "text" at bounding box center [252, 309] width 179 height 21
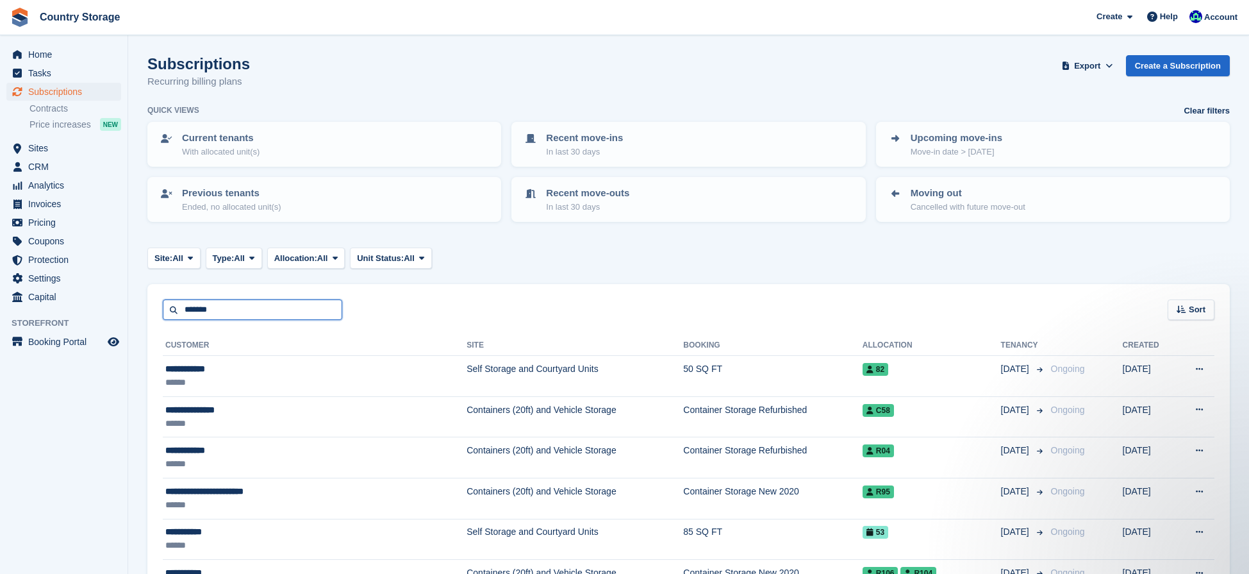
type input "*******"
